Goal: Information Seeking & Learning: Learn about a topic

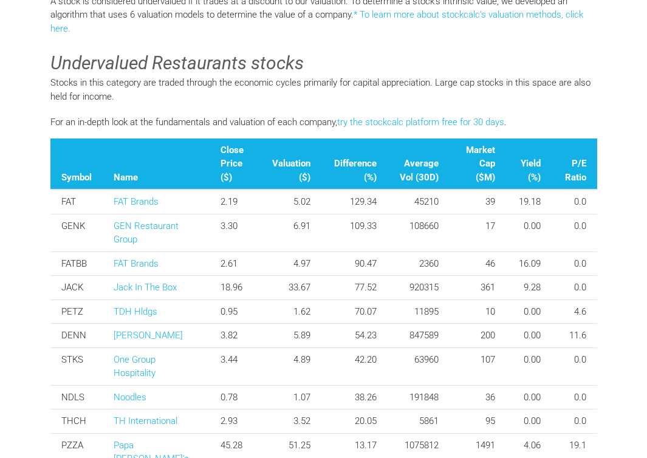
scroll to position [454, 0]
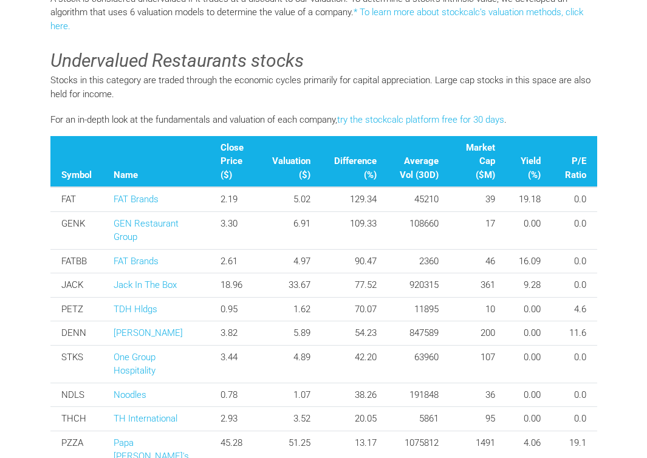
click at [352, 160] on th "Difference (%)" at bounding box center [355, 162] width 66 height 52
click at [356, 172] on th "Difference (%)" at bounding box center [355, 162] width 66 height 52
click at [346, 160] on th "Difference (%)" at bounding box center [355, 162] width 66 height 52
click at [354, 171] on th "Difference (%)" at bounding box center [355, 162] width 66 height 52
click at [356, 177] on th "Difference (%)" at bounding box center [355, 162] width 66 height 52
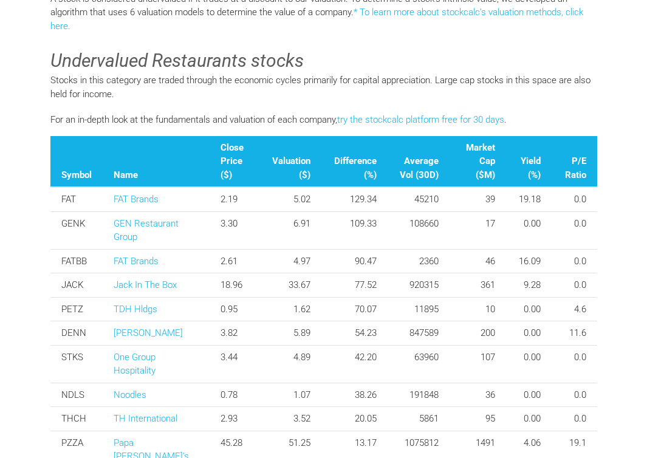
click at [355, 176] on th "Difference (%)" at bounding box center [355, 162] width 66 height 52
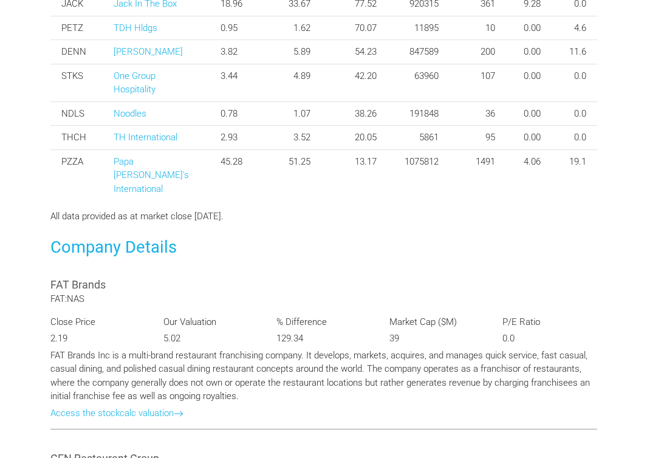
scroll to position [742, 0]
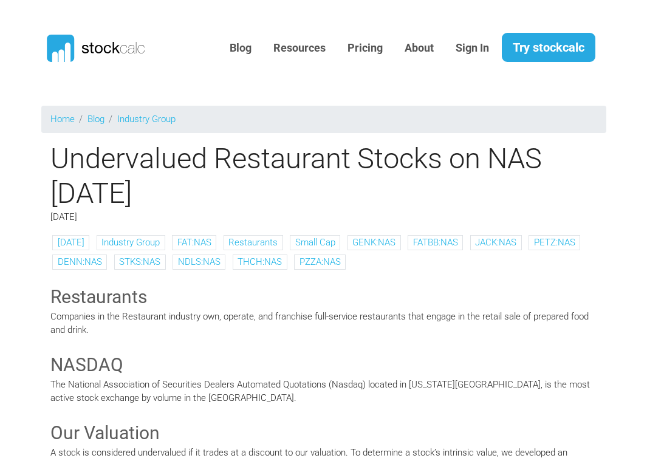
scroll to position [760, 0]
